Goal: Transaction & Acquisition: Download file/media

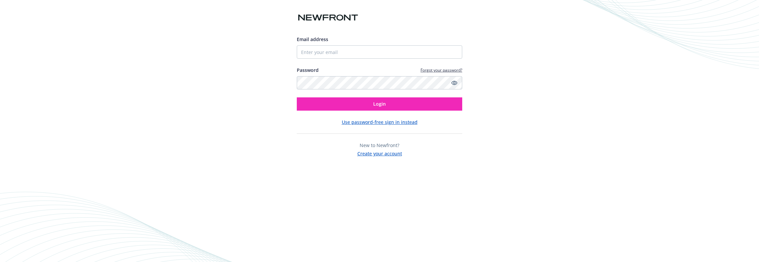
click at [0, 262] on com-1password-button at bounding box center [0, 262] width 0 height 0
type input "[EMAIL_ADDRESS][DOMAIN_NAME]"
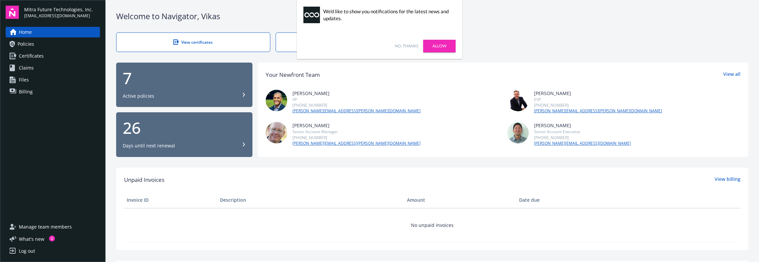
click at [445, 51] on link "Allow" at bounding box center [439, 46] width 32 height 13
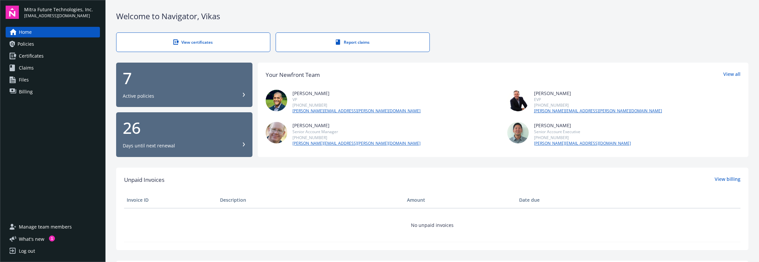
click at [153, 84] on div "7" at bounding box center [184, 78] width 123 height 16
click at [298, 12] on div "Welcome to Navigator , Vikas" at bounding box center [432, 16] width 633 height 11
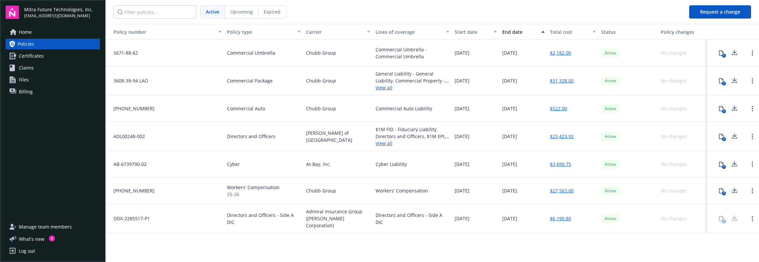
click at [734, 54] on icon at bounding box center [735, 53] width 8 height 8
click at [734, 80] on icon at bounding box center [735, 80] width 8 height 8
click at [736, 107] on icon at bounding box center [735, 108] width 8 height 8
click at [735, 135] on icon at bounding box center [735, 135] width 4 height 4
click at [735, 161] on icon at bounding box center [735, 164] width 8 height 8
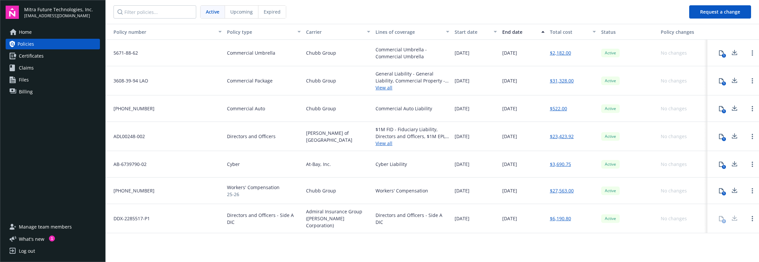
click at [735, 189] on icon at bounding box center [735, 189] width 4 height 4
